Goal: Task Accomplishment & Management: Use online tool/utility

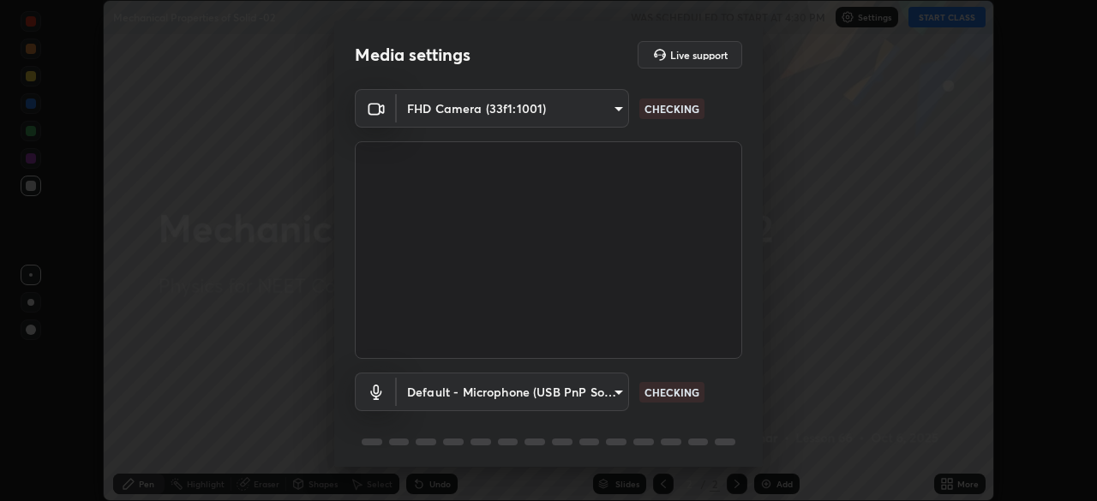
scroll to position [501, 1097]
click at [612, 391] on body "Erase all Mechanical Properties of Solid -02 WAS SCHEDULED TO START AT 4:30 PM …" at bounding box center [548, 250] width 1097 height 501
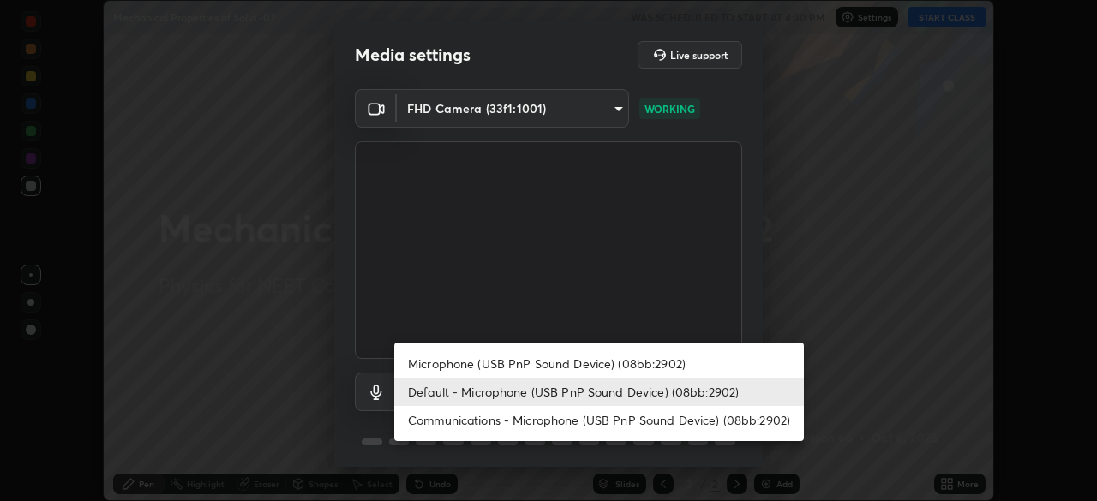
click at [602, 362] on li "Microphone (USB PnP Sound Device) (08bb:2902)" at bounding box center [599, 364] width 410 height 28
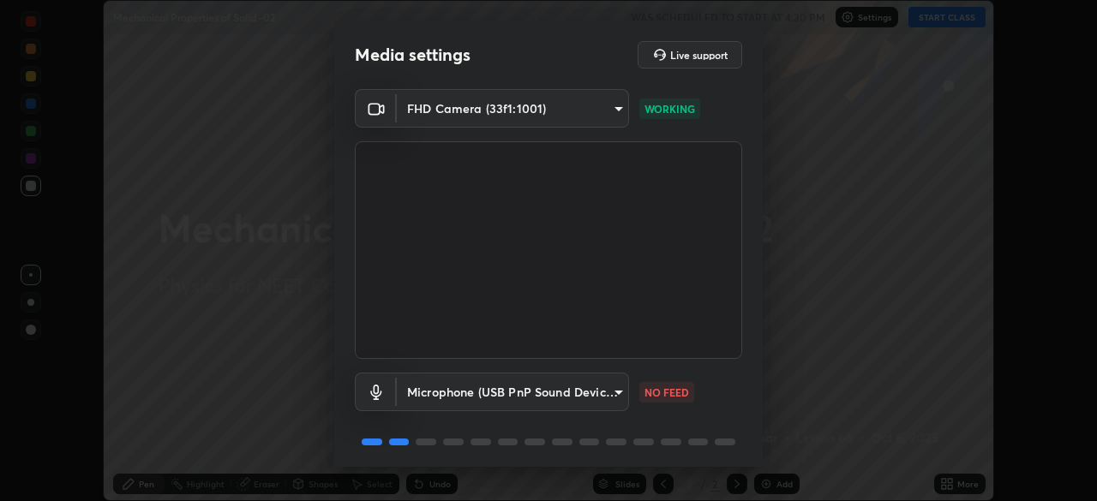
click at [597, 382] on body "Erase all Mechanical Properties of Solid -02 WAS SCHEDULED TO START AT 4:30 PM …" at bounding box center [548, 250] width 1097 height 501
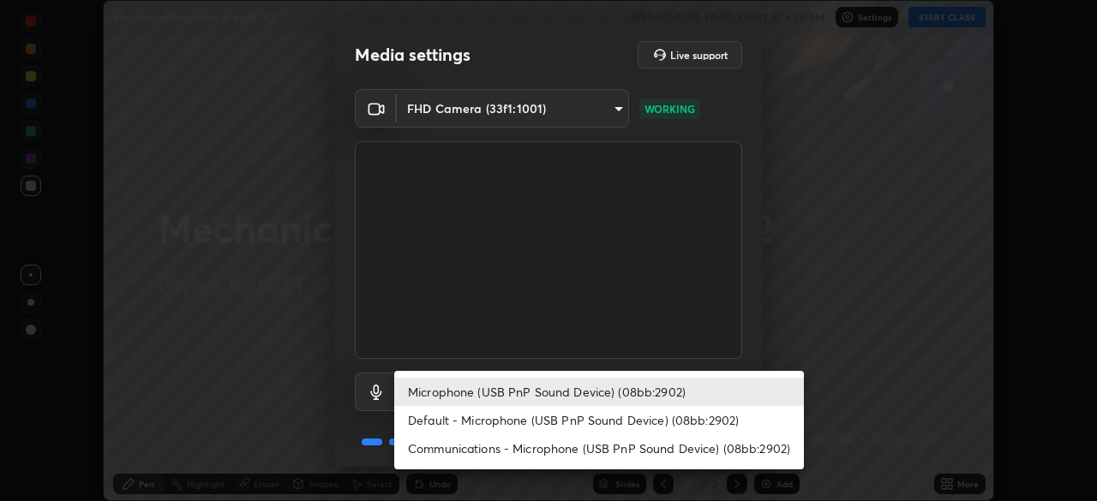
click at [573, 420] on li "Default - Microphone (USB PnP Sound Device) (08bb:2902)" at bounding box center [599, 420] width 410 height 28
type input "default"
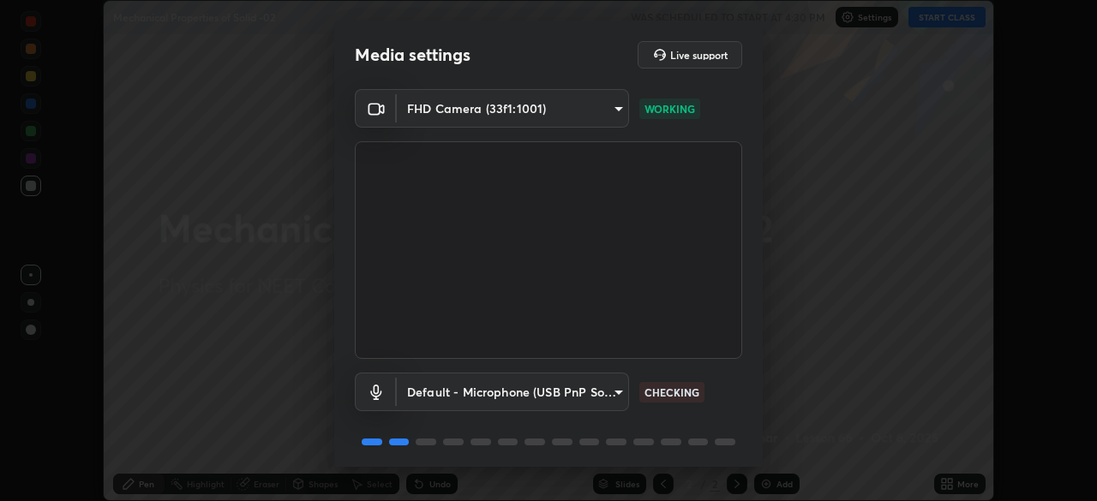
scroll to position [61, 0]
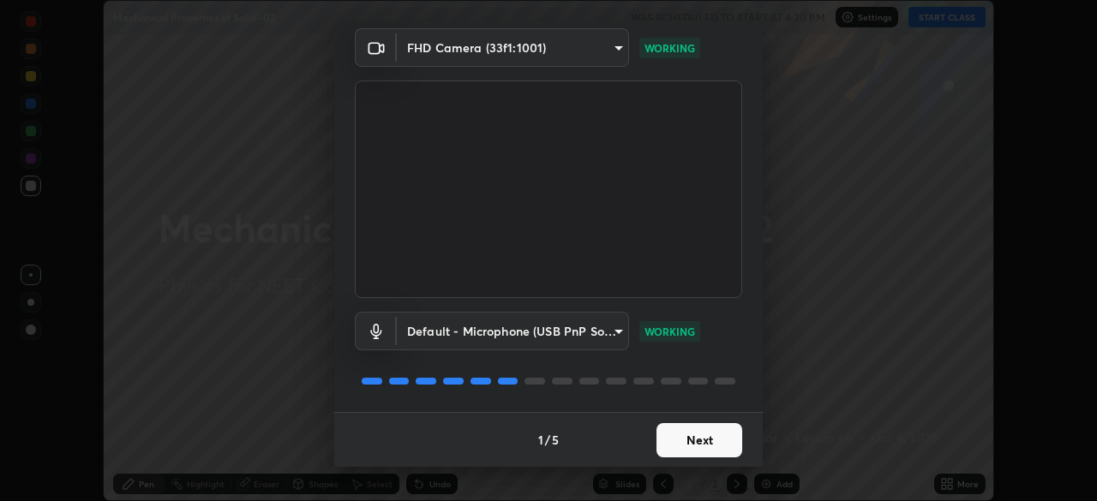
click at [707, 429] on button "Next" at bounding box center [699, 440] width 86 height 34
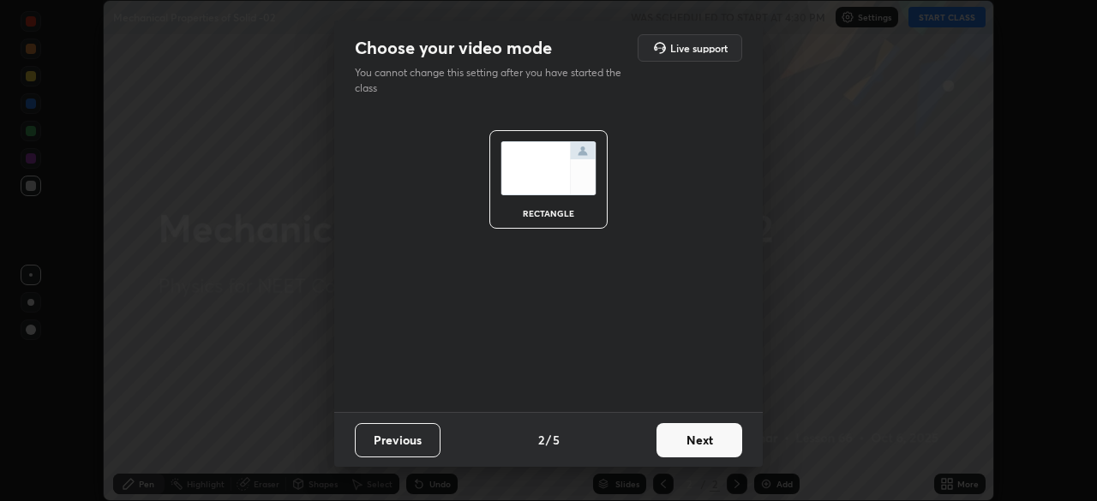
click at [687, 435] on button "Next" at bounding box center [699, 440] width 86 height 34
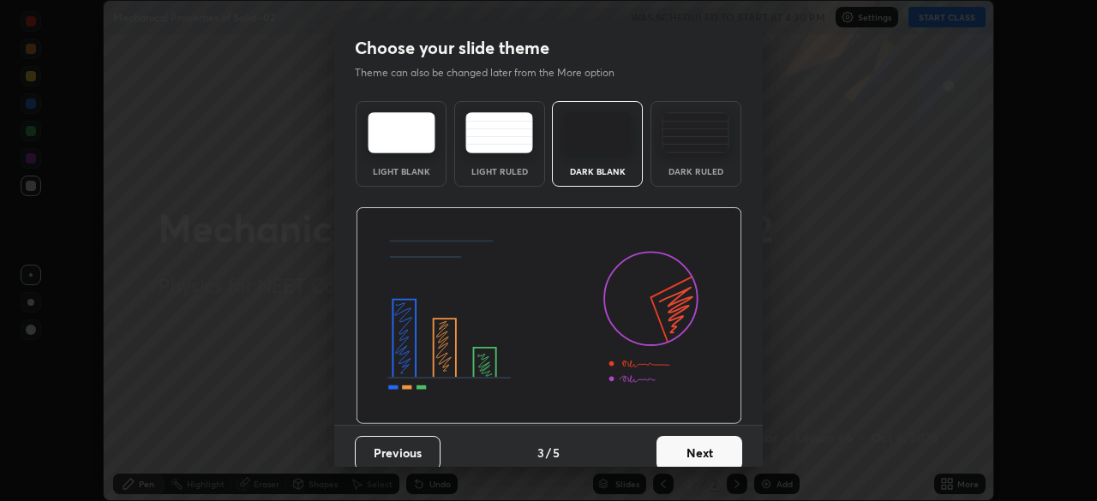
click at [689, 438] on button "Next" at bounding box center [699, 453] width 86 height 34
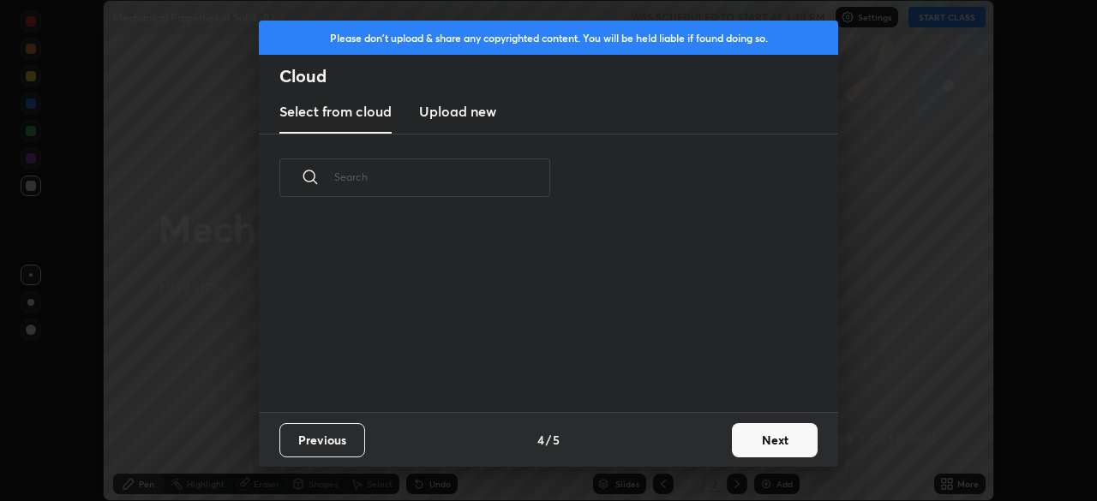
click at [696, 438] on div "Previous 4 / 5 Next" at bounding box center [548, 439] width 579 height 55
click at [741, 437] on button "Next" at bounding box center [775, 440] width 86 height 34
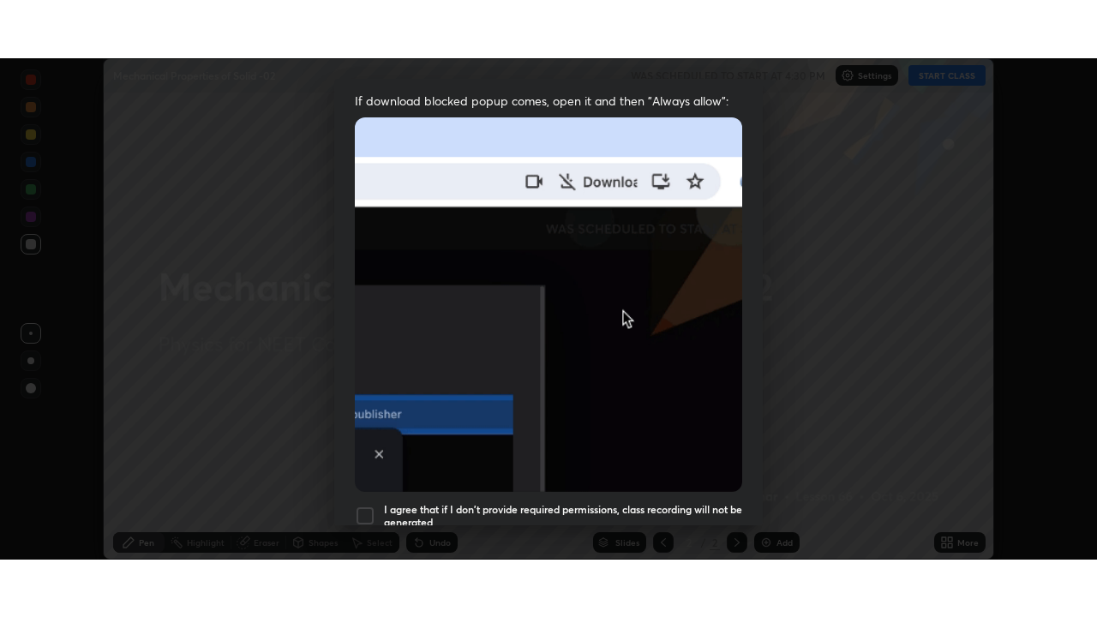
scroll to position [411, 0]
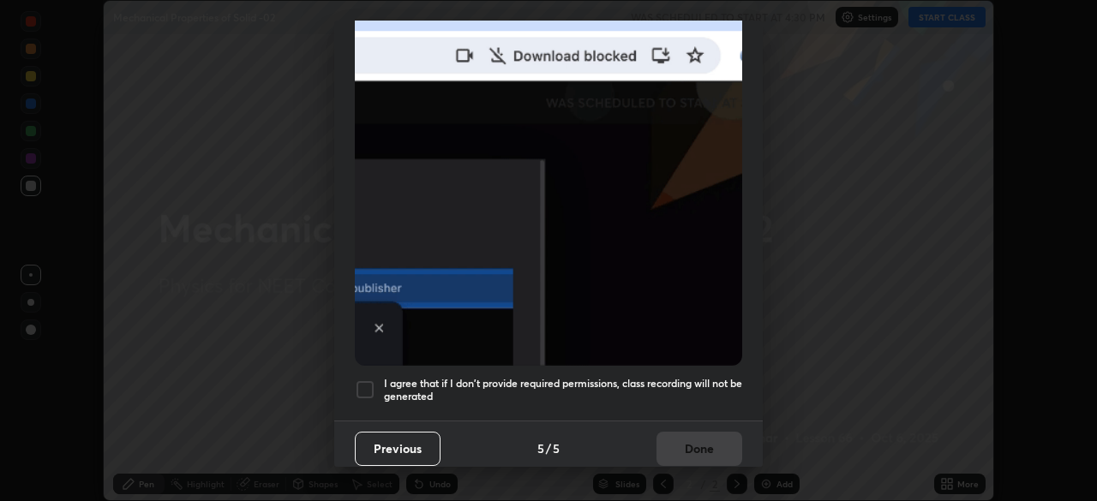
click at [362, 380] on div at bounding box center [365, 390] width 21 height 21
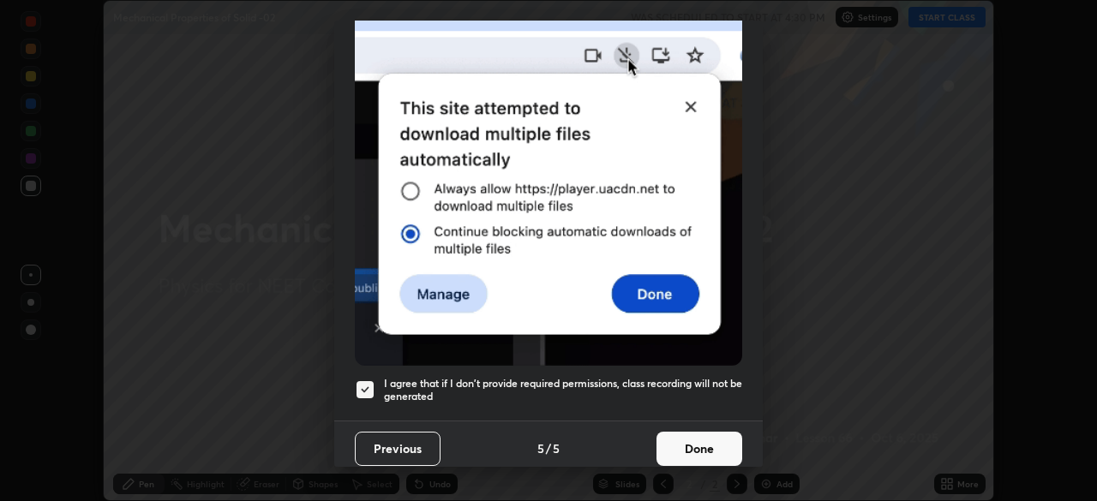
click at [713, 440] on button "Done" at bounding box center [699, 449] width 86 height 34
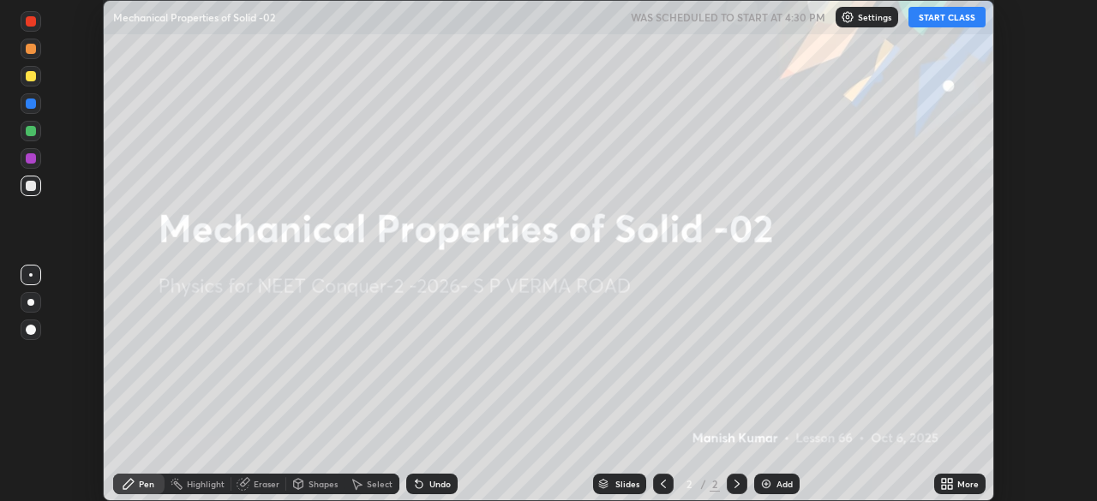
click at [938, 18] on button "START CLASS" at bounding box center [946, 17] width 77 height 21
click at [950, 481] on icon at bounding box center [950, 481] width 4 height 4
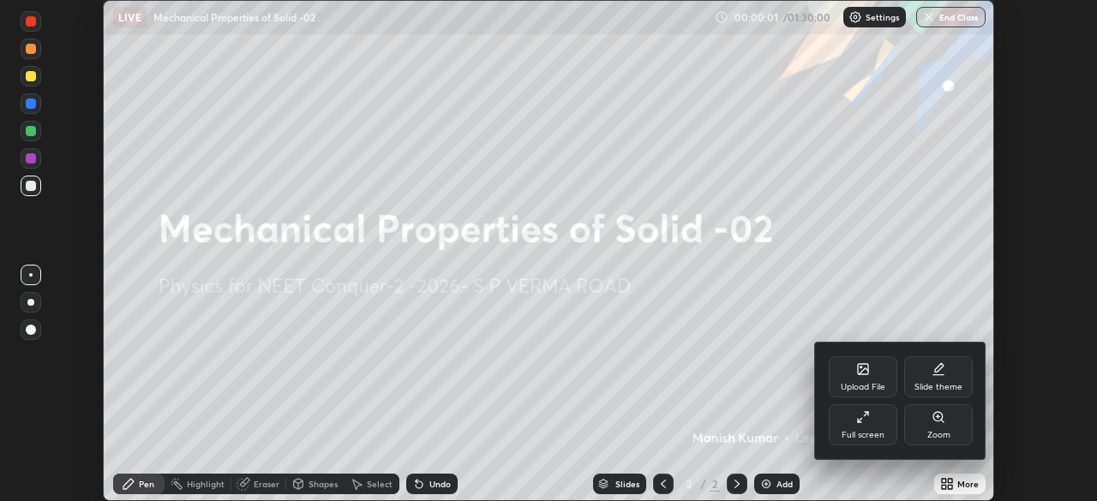
click at [877, 424] on div "Full screen" at bounding box center [863, 425] width 69 height 41
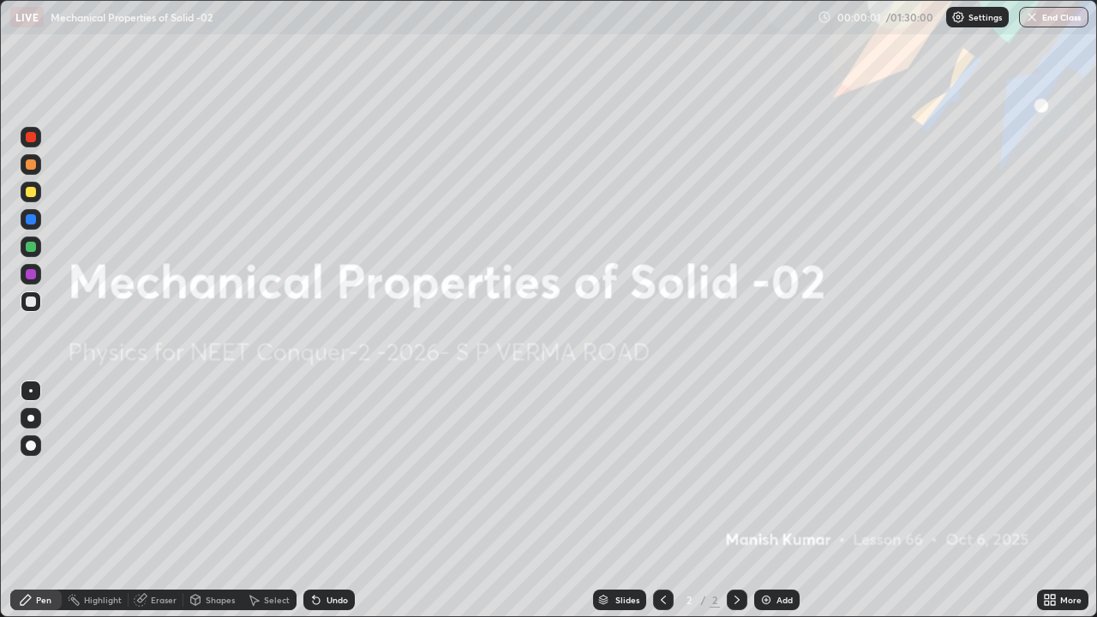
scroll to position [617, 1097]
click at [783, 501] on div "Add" at bounding box center [784, 600] width 16 height 9
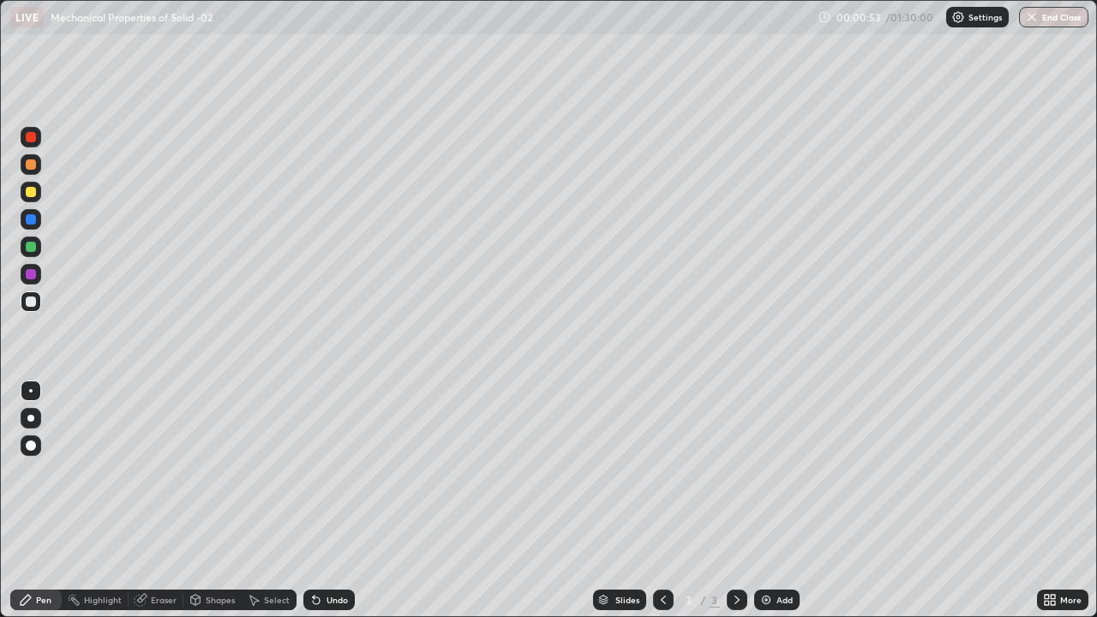
click at [32, 191] on div at bounding box center [31, 192] width 10 height 10
click at [35, 304] on div at bounding box center [31, 302] width 10 height 10
click at [35, 195] on div at bounding box center [31, 192] width 21 height 21
click at [32, 273] on div at bounding box center [31, 274] width 10 height 10
click at [37, 303] on div at bounding box center [31, 301] width 21 height 21
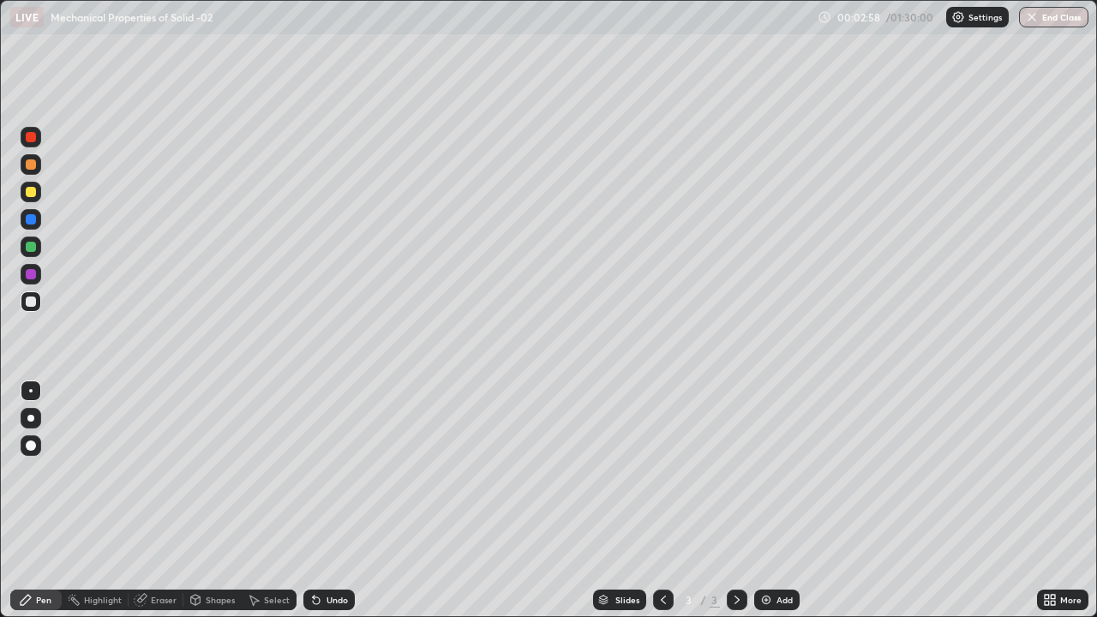
click at [340, 501] on div "Undo" at bounding box center [337, 600] width 21 height 9
click at [336, 501] on div "Undo" at bounding box center [337, 600] width 21 height 9
click at [780, 501] on div "Add" at bounding box center [784, 600] width 16 height 9
click at [27, 304] on div at bounding box center [31, 302] width 10 height 10
click at [31, 195] on div at bounding box center [31, 192] width 10 height 10
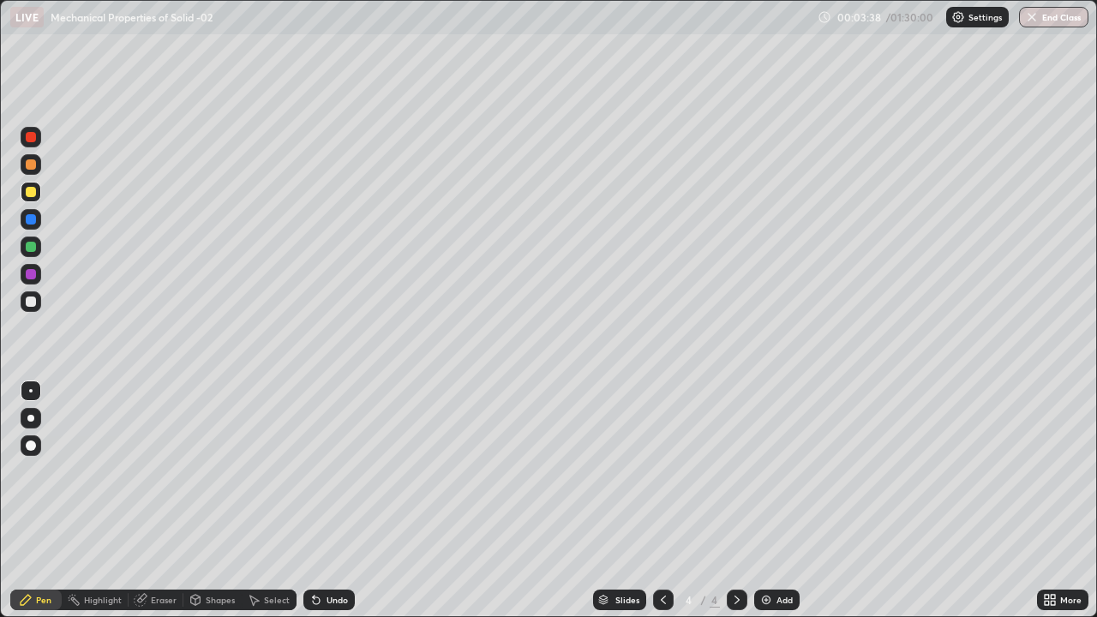
click at [27, 305] on div at bounding box center [31, 302] width 10 height 10
click at [662, 501] on icon at bounding box center [663, 600] width 14 height 14
click at [735, 501] on icon at bounding box center [737, 600] width 14 height 14
click at [662, 501] on icon at bounding box center [663, 600] width 14 height 14
click at [735, 501] on icon at bounding box center [737, 600] width 14 height 14
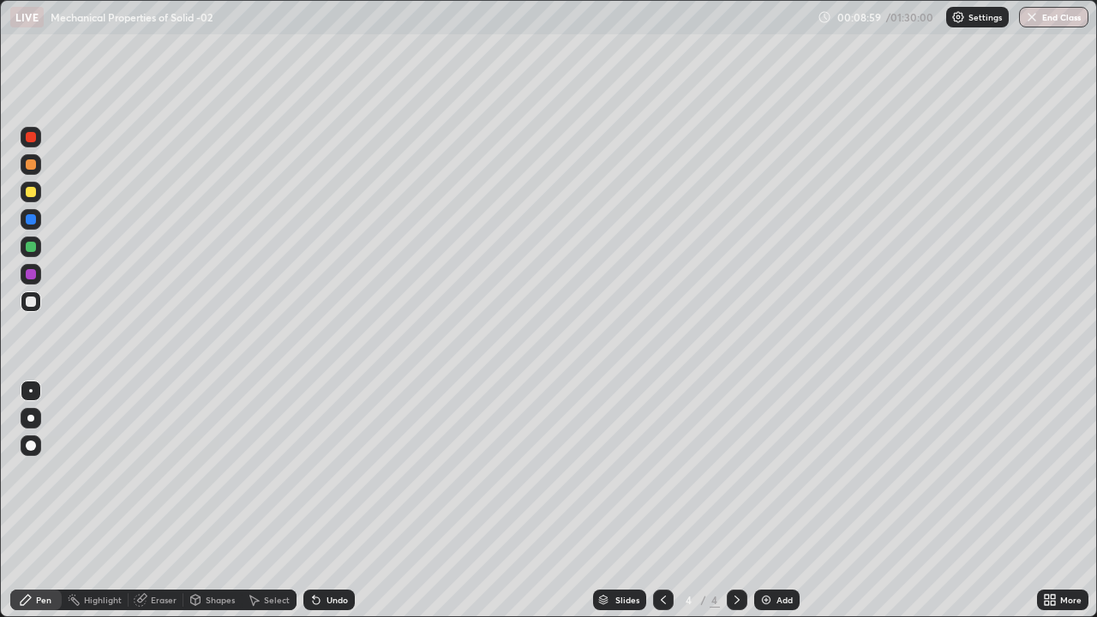
click at [787, 501] on div "Add" at bounding box center [784, 600] width 16 height 9
click at [31, 193] on div at bounding box center [31, 192] width 10 height 10
click at [30, 302] on div at bounding box center [31, 302] width 10 height 10
click at [775, 501] on div "Add" at bounding box center [776, 600] width 45 height 21
click at [38, 170] on div at bounding box center [31, 164] width 21 height 21
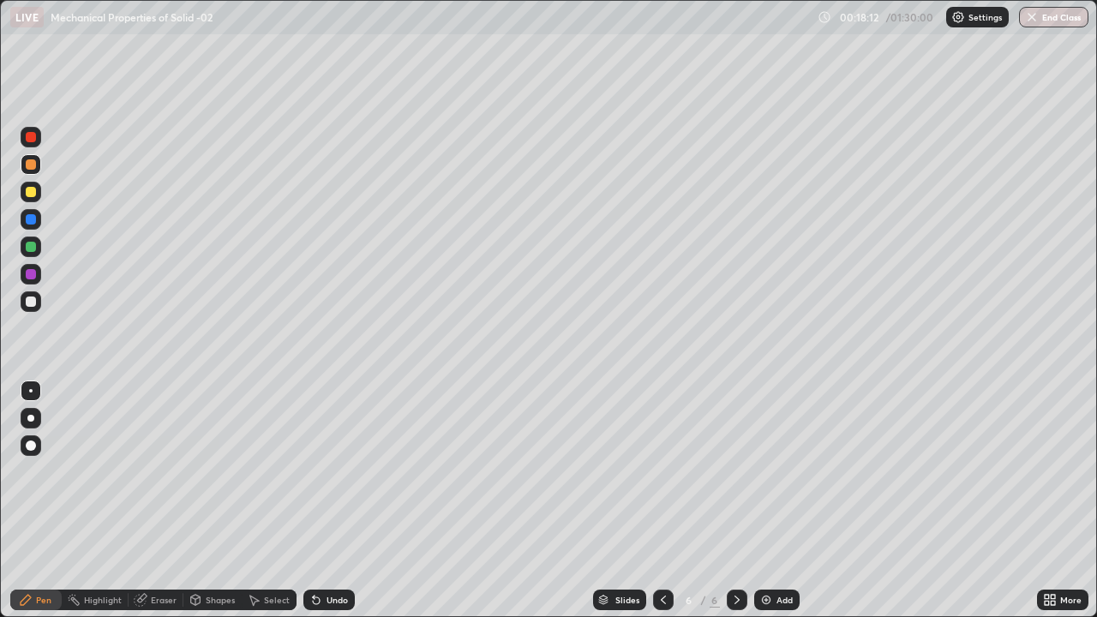
click at [662, 501] on icon at bounding box center [663, 600] width 14 height 14
click at [737, 501] on icon at bounding box center [737, 600] width 14 height 14
click at [779, 501] on div "Add" at bounding box center [776, 600] width 45 height 21
click at [38, 303] on div at bounding box center [31, 301] width 21 height 21
click at [31, 171] on div at bounding box center [31, 164] width 21 height 21
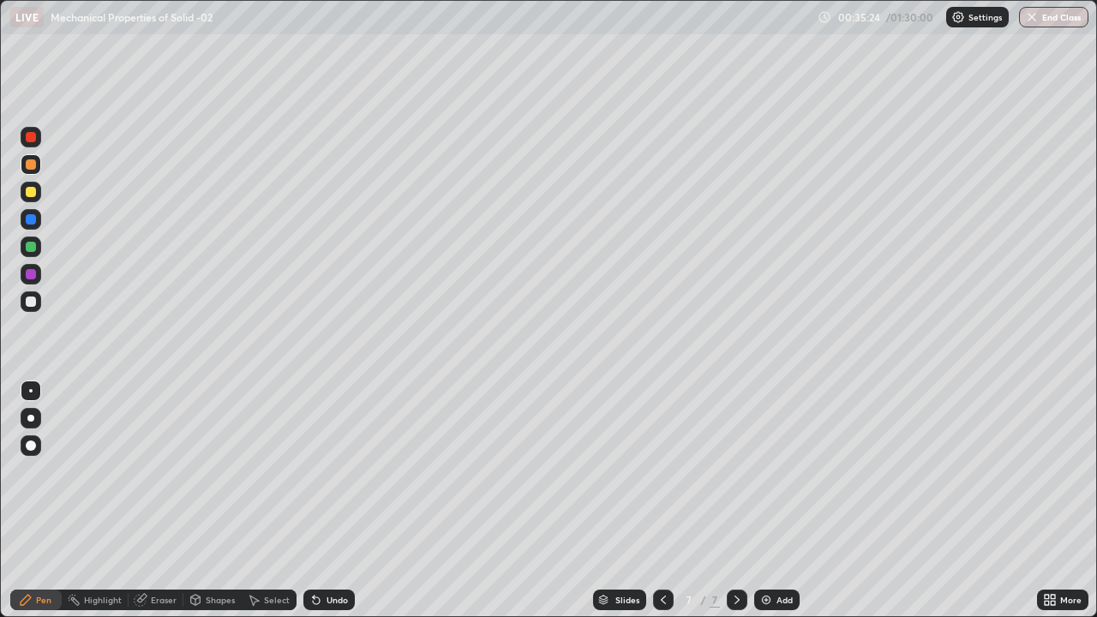
click at [781, 501] on div "Add" at bounding box center [784, 600] width 16 height 9
click at [40, 301] on div at bounding box center [31, 301] width 21 height 21
click at [784, 501] on div "Add" at bounding box center [784, 600] width 16 height 9
click at [35, 194] on div at bounding box center [31, 192] width 10 height 10
click at [31, 303] on div at bounding box center [31, 302] width 10 height 10
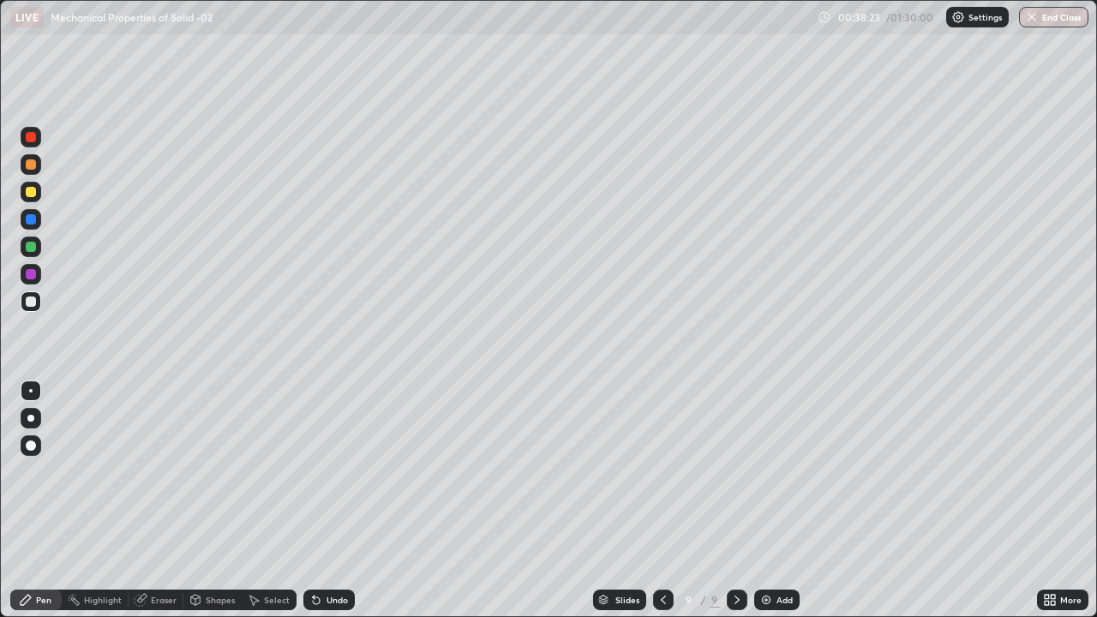
click at [31, 190] on div at bounding box center [31, 192] width 10 height 10
click at [35, 251] on div at bounding box center [31, 247] width 21 height 21
click at [40, 299] on div at bounding box center [31, 301] width 21 height 21
click at [38, 198] on div at bounding box center [31, 192] width 21 height 21
click at [776, 501] on div "Add" at bounding box center [784, 600] width 16 height 9
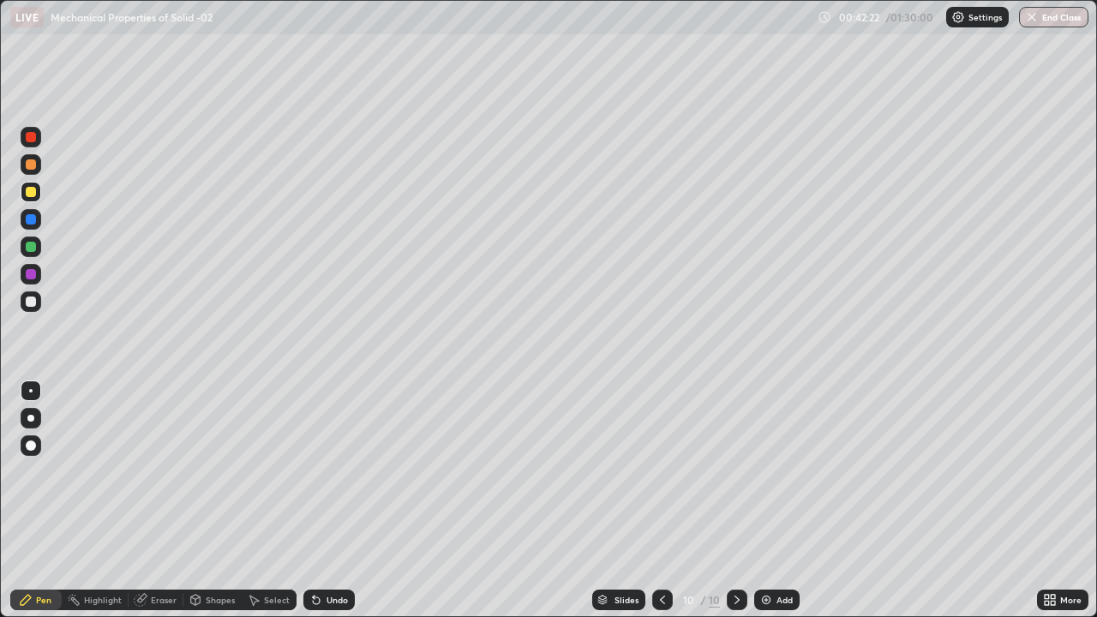
click at [35, 305] on div at bounding box center [31, 301] width 21 height 21
click at [33, 138] on div at bounding box center [31, 137] width 10 height 10
click at [332, 501] on div "Undo" at bounding box center [337, 600] width 21 height 9
click at [327, 501] on div "Undo" at bounding box center [337, 600] width 21 height 9
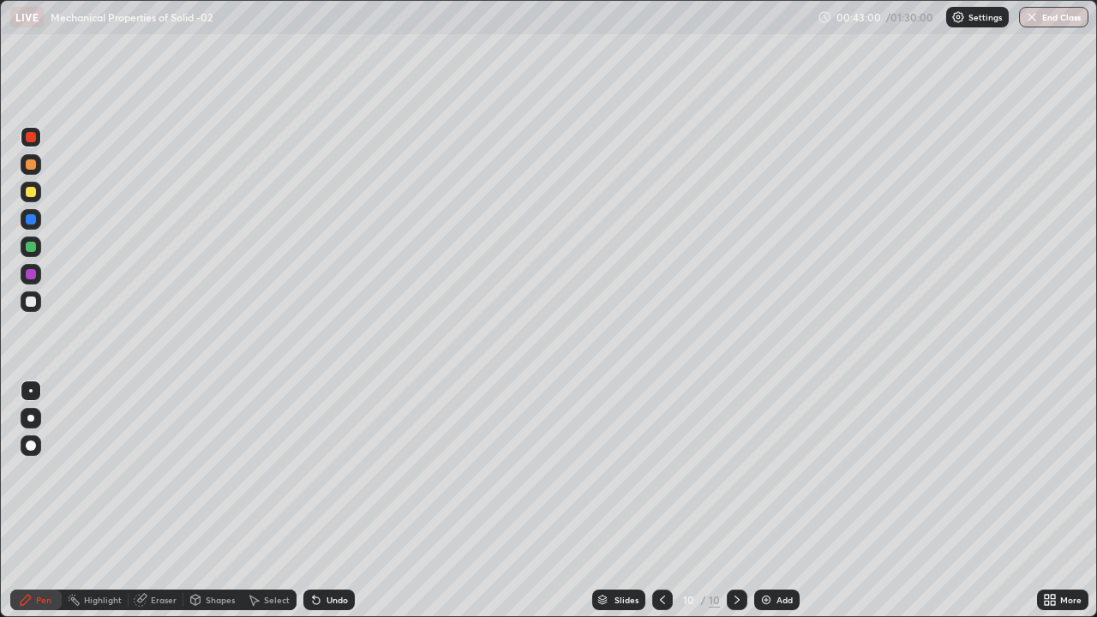
click at [327, 501] on div "Undo" at bounding box center [337, 600] width 21 height 9
click at [334, 501] on div "Undo" at bounding box center [337, 600] width 21 height 9
click at [336, 501] on div "Undo" at bounding box center [337, 600] width 21 height 9
click at [330, 501] on div "Undo" at bounding box center [337, 600] width 21 height 9
click at [327, 501] on div "Undo" at bounding box center [337, 600] width 21 height 9
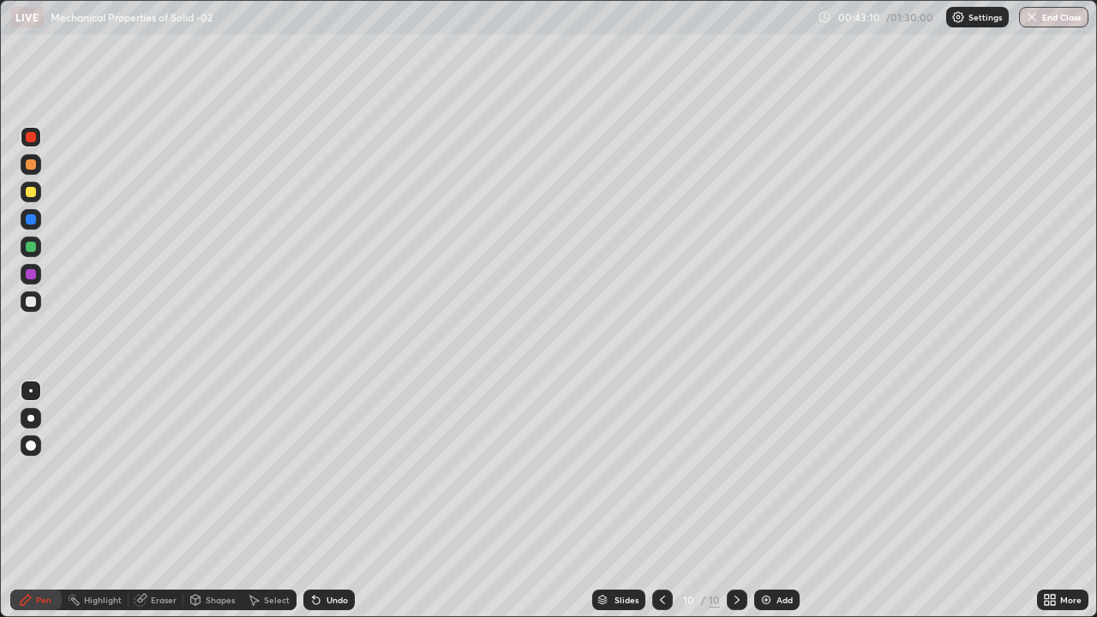
click at [332, 501] on div "Undo" at bounding box center [337, 600] width 21 height 9
click at [33, 250] on div at bounding box center [31, 247] width 10 height 10
click at [31, 199] on div at bounding box center [31, 192] width 21 height 21
click at [30, 249] on div at bounding box center [31, 247] width 10 height 10
click at [32, 419] on div at bounding box center [30, 418] width 7 height 7
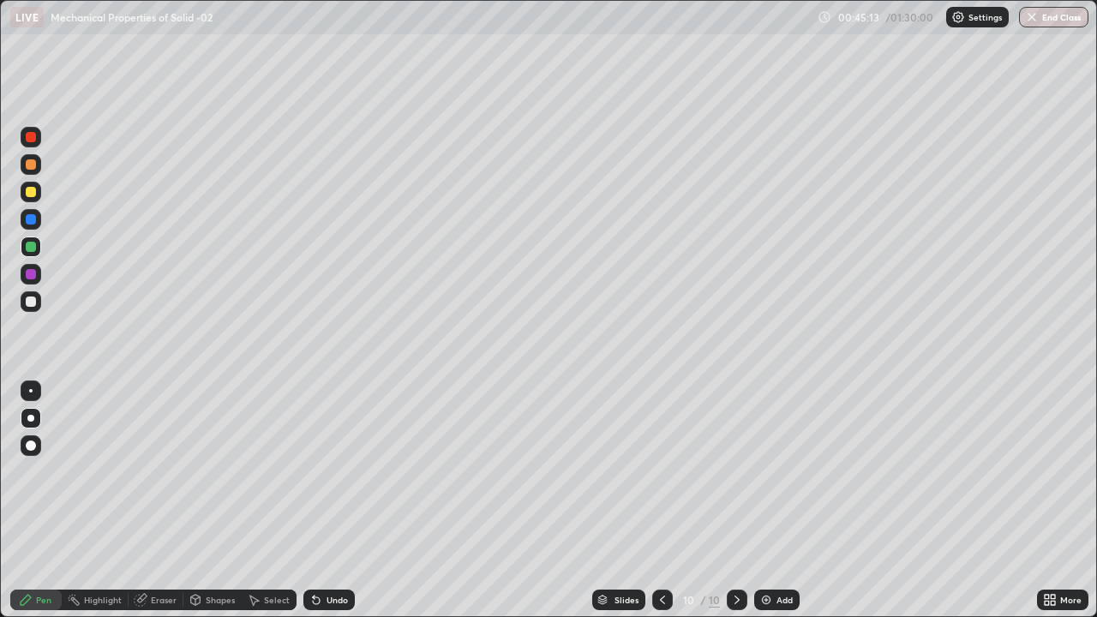
click at [33, 139] on div at bounding box center [31, 137] width 10 height 10
click at [778, 501] on div "Add" at bounding box center [776, 600] width 45 height 21
click at [34, 165] on div at bounding box center [31, 164] width 10 height 10
click at [33, 304] on div at bounding box center [31, 302] width 10 height 10
click at [31, 391] on div at bounding box center [30, 390] width 3 height 3
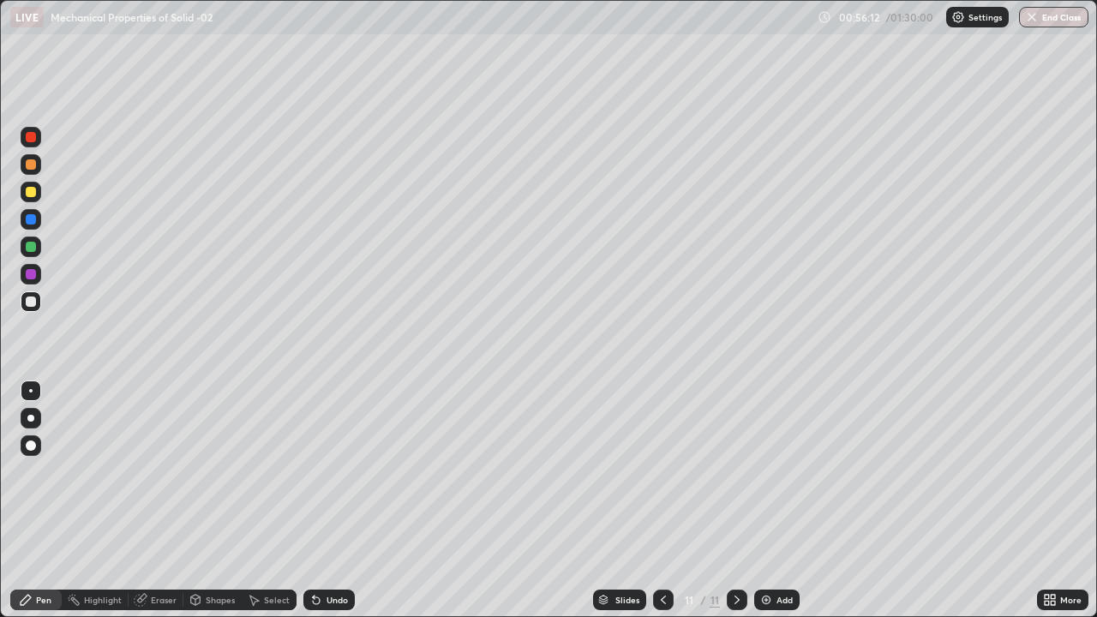
click at [779, 501] on div "Add" at bounding box center [776, 600] width 45 height 21
click at [782, 501] on div "Add" at bounding box center [784, 600] width 16 height 9
click at [33, 302] on div at bounding box center [31, 302] width 10 height 10
click at [31, 303] on div at bounding box center [31, 302] width 10 height 10
click at [39, 191] on div at bounding box center [31, 192] width 21 height 21
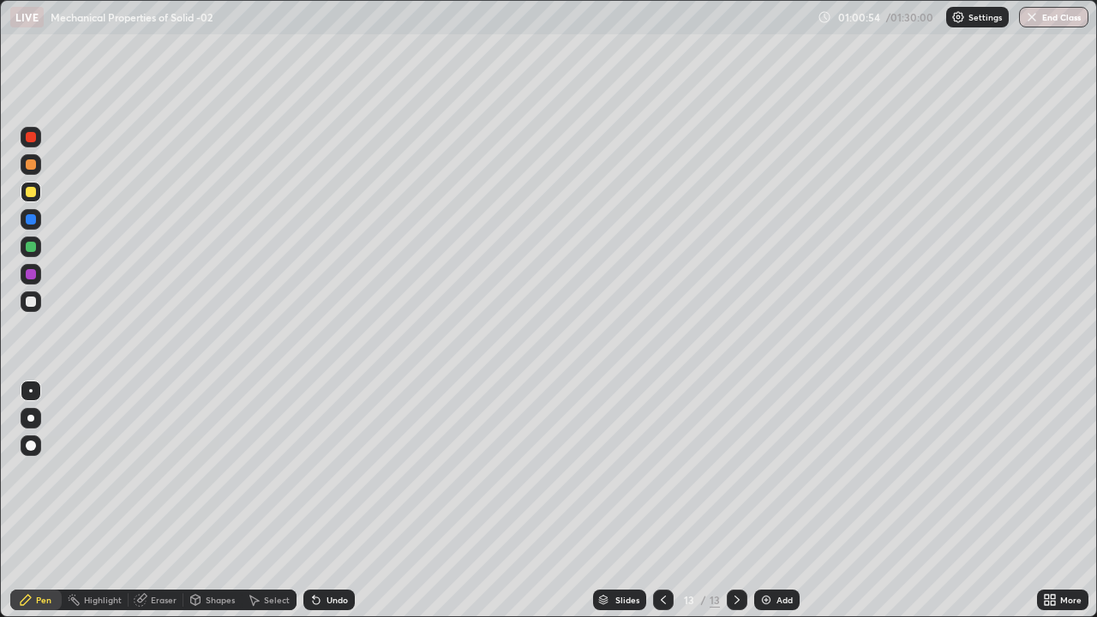
click at [33, 306] on div at bounding box center [31, 302] width 10 height 10
click at [31, 246] on div at bounding box center [31, 247] width 10 height 10
click at [21, 133] on div at bounding box center [31, 137] width 21 height 21
click at [774, 501] on div "Add" at bounding box center [776, 600] width 45 height 21
click at [33, 302] on div at bounding box center [31, 302] width 10 height 10
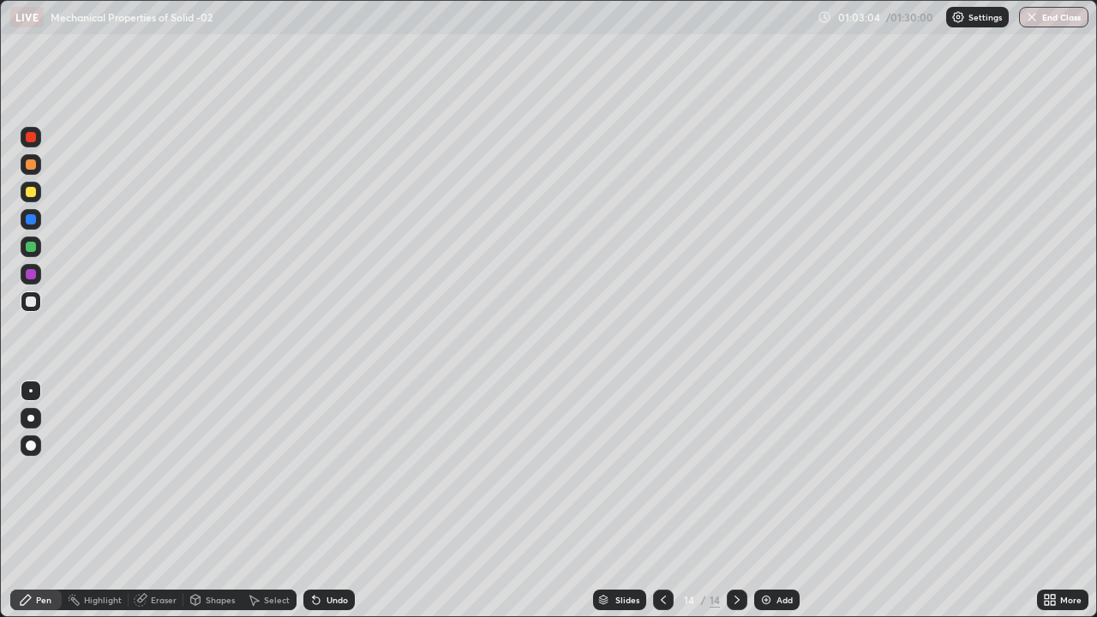
click at [327, 501] on div "Undo" at bounding box center [328, 600] width 51 height 21
click at [661, 501] on icon at bounding box center [663, 600] width 14 height 14
click at [737, 501] on icon at bounding box center [736, 600] width 5 height 9
click at [329, 501] on div "Undo" at bounding box center [337, 600] width 21 height 9
click at [662, 501] on div at bounding box center [663, 600] width 21 height 21
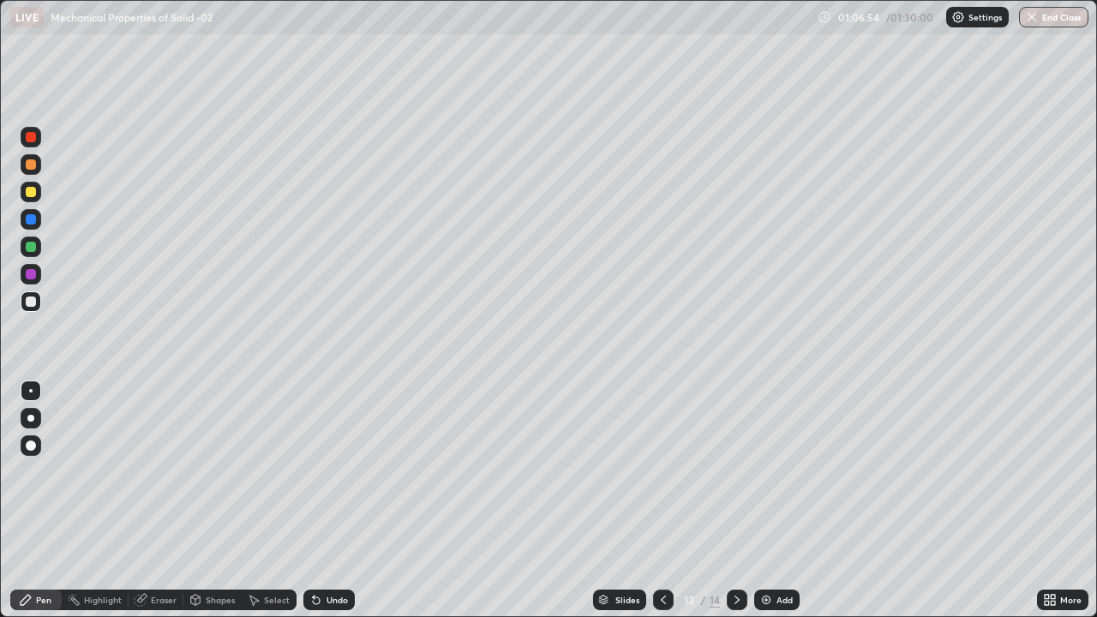
click at [736, 501] on icon at bounding box center [737, 600] width 14 height 14
click at [660, 501] on icon at bounding box center [663, 600] width 14 height 14
click at [733, 501] on div at bounding box center [737, 600] width 21 height 21
click at [734, 501] on icon at bounding box center [737, 600] width 14 height 14
click at [777, 501] on div "Add" at bounding box center [784, 600] width 16 height 9
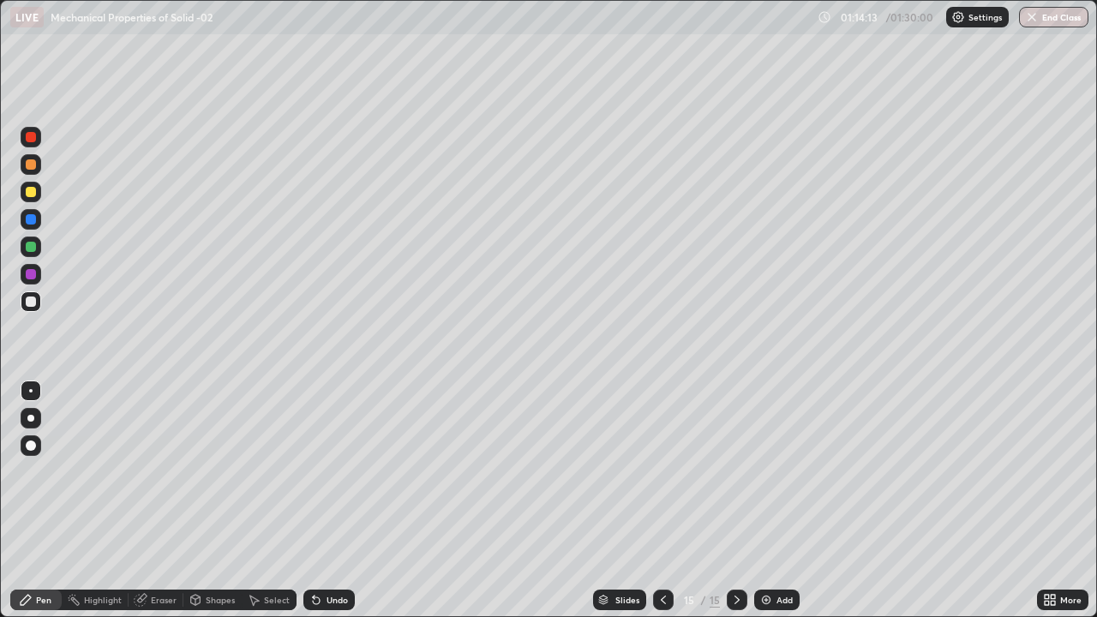
click at [784, 501] on div "Add" at bounding box center [784, 600] width 16 height 9
click at [32, 192] on div at bounding box center [31, 192] width 10 height 10
click at [1051, 26] on button "End Class" at bounding box center [1055, 17] width 68 height 21
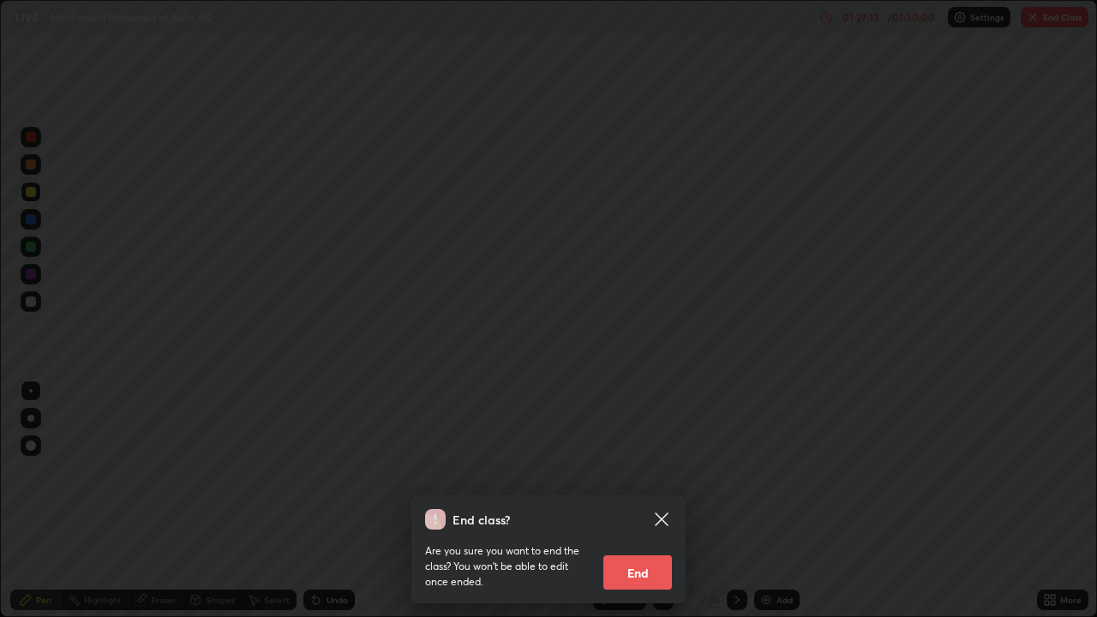
click at [656, 501] on button "End" at bounding box center [637, 572] width 69 height 34
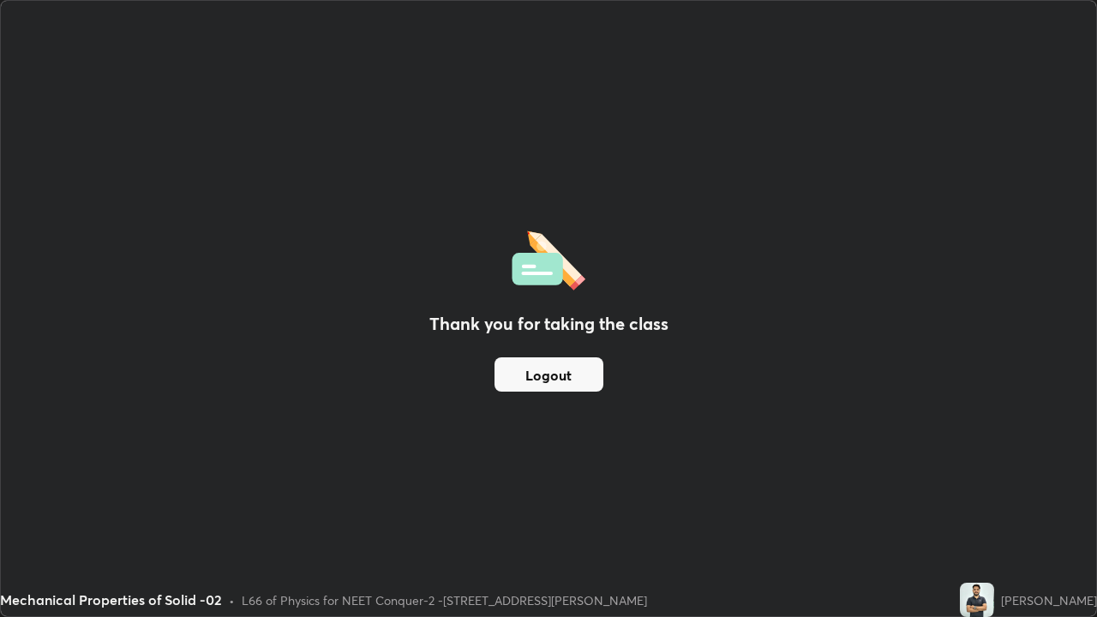
click at [573, 371] on button "Logout" at bounding box center [549, 374] width 109 height 34
